Goal: Task Accomplishment & Management: Manage account settings

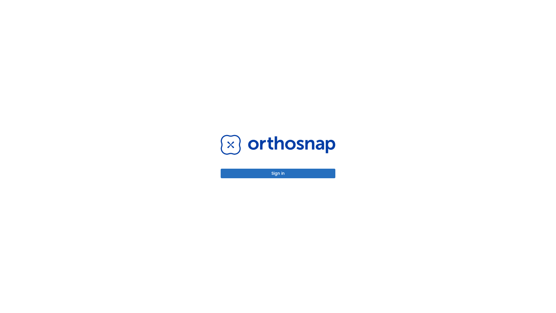
click at [278, 173] on button "Sign in" at bounding box center [278, 173] width 115 height 10
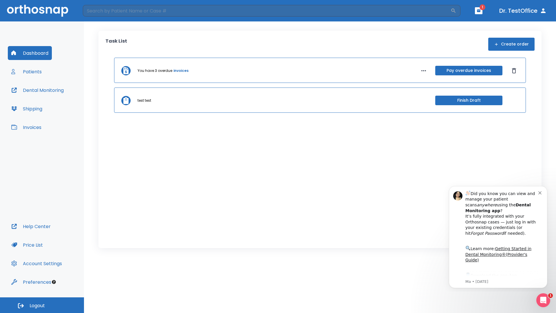
click at [42, 305] on span "Logout" at bounding box center [37, 305] width 15 height 6
